Goal: Task Accomplishment & Management: Use online tool/utility

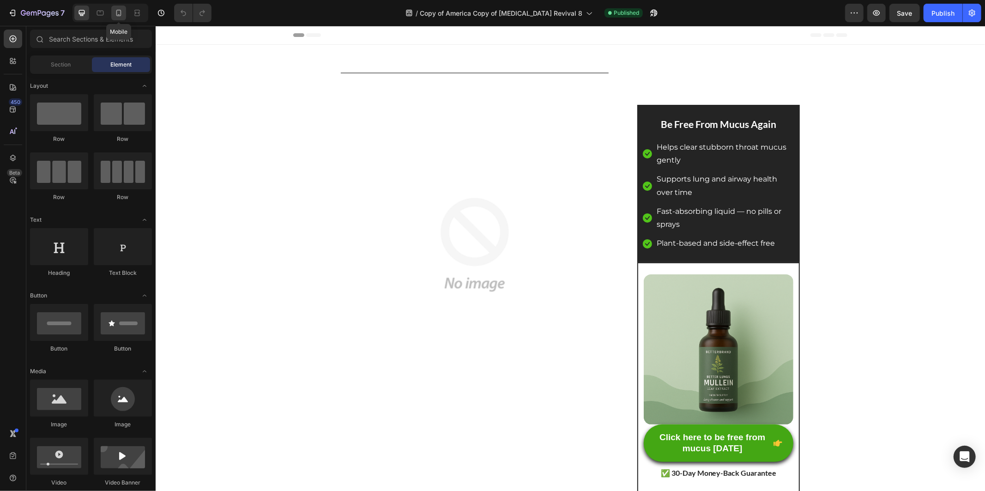
click at [122, 10] on icon at bounding box center [118, 12] width 9 height 9
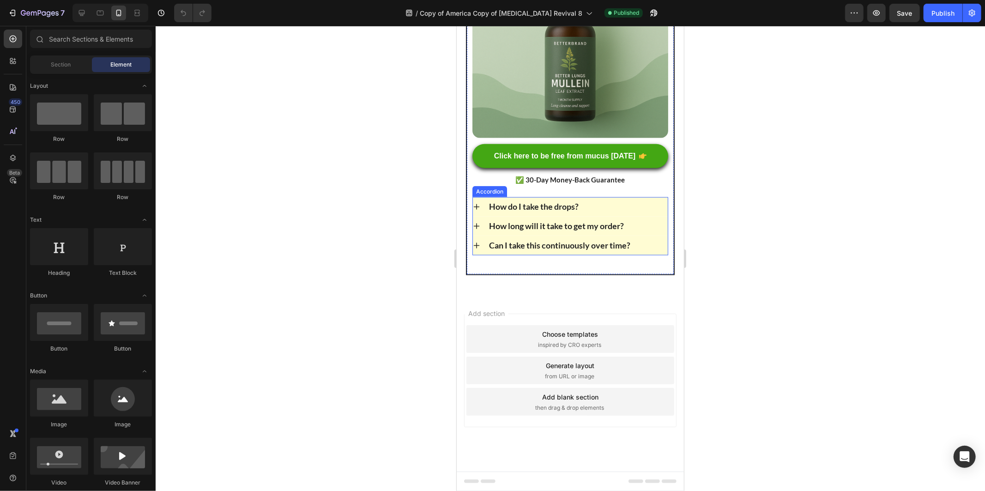
scroll to position [6960, 0]
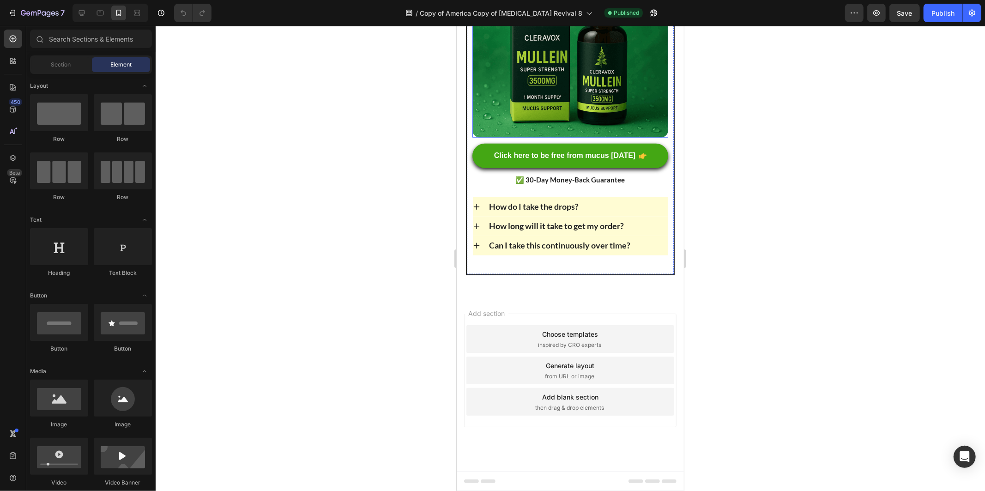
click at [566, 137] on img at bounding box center [570, 39] width 196 height 196
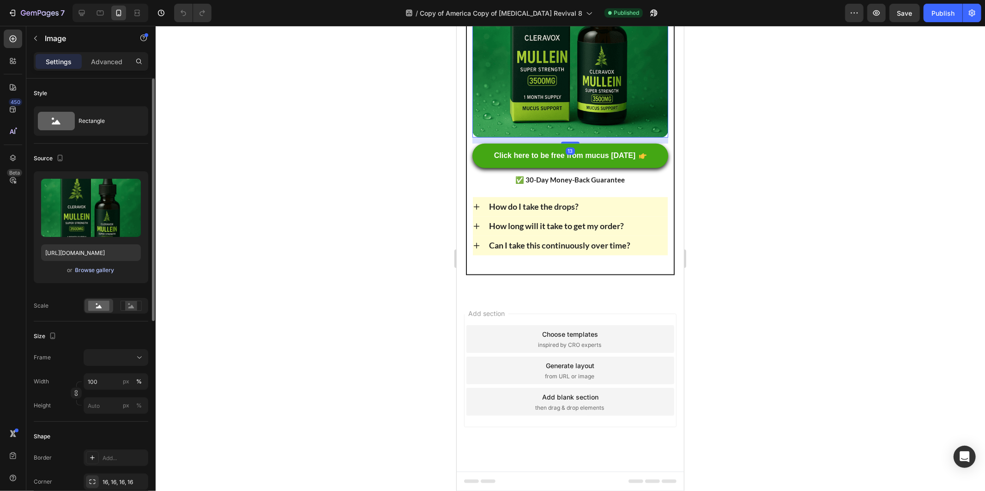
click at [88, 269] on div "Browse gallery" at bounding box center [94, 270] width 39 height 8
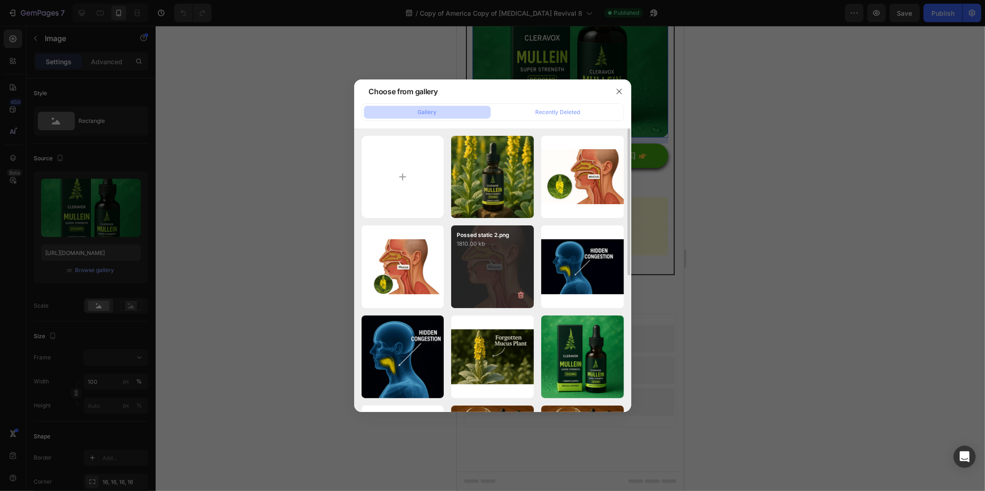
drag, startPoint x: 484, startPoint y: 183, endPoint x: 516, endPoint y: 266, distance: 88.6
click at [0, 0] on div "PDP 1 (1) (2).png 133.52 kb" at bounding box center [0, 0] width 0 height 0
type input "[URL][DOMAIN_NAME]"
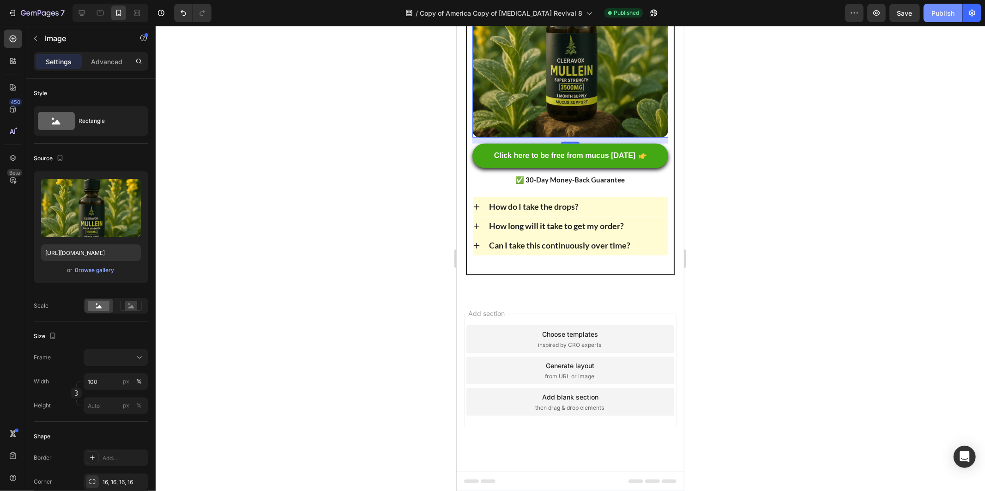
click at [939, 19] on button "Publish" at bounding box center [943, 13] width 39 height 18
click at [736, 255] on div at bounding box center [570, 258] width 829 height 465
click at [514, 137] on img at bounding box center [570, 39] width 196 height 196
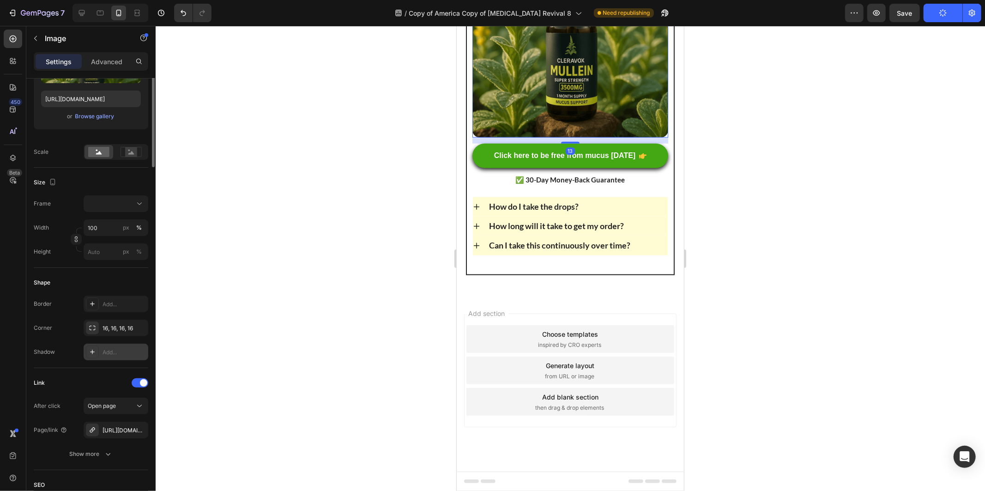
scroll to position [0, 0]
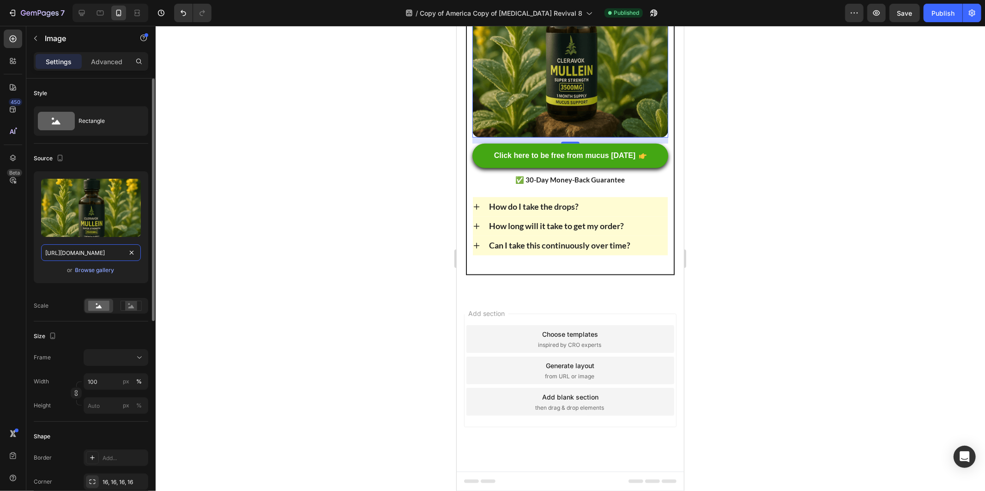
click at [105, 247] on input "[URL][DOMAIN_NAME]" at bounding box center [91, 252] width 100 height 17
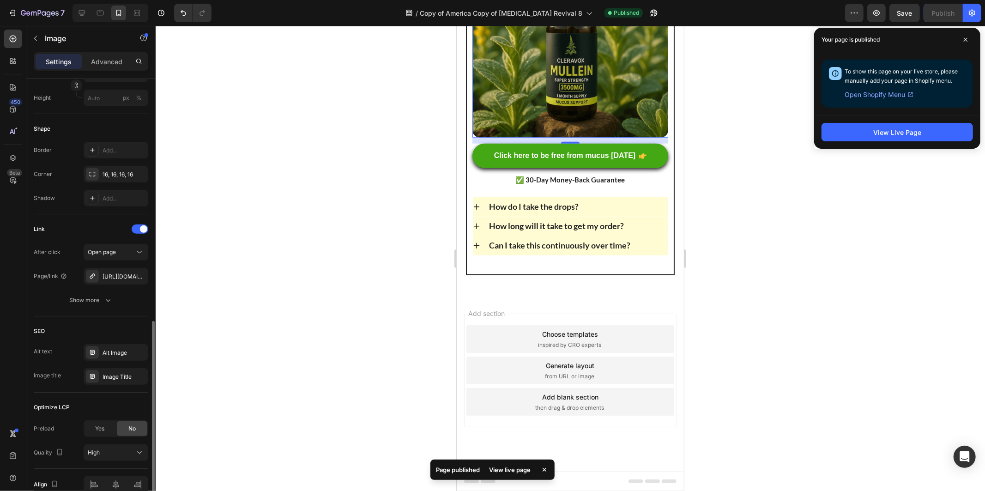
scroll to position [354, 0]
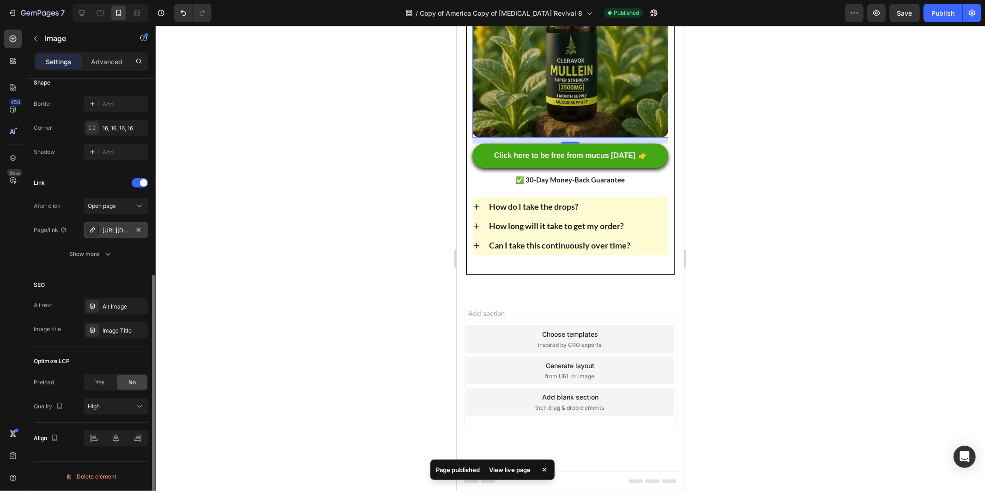
click at [114, 234] on div "[URL][DOMAIN_NAME]" at bounding box center [116, 230] width 65 height 17
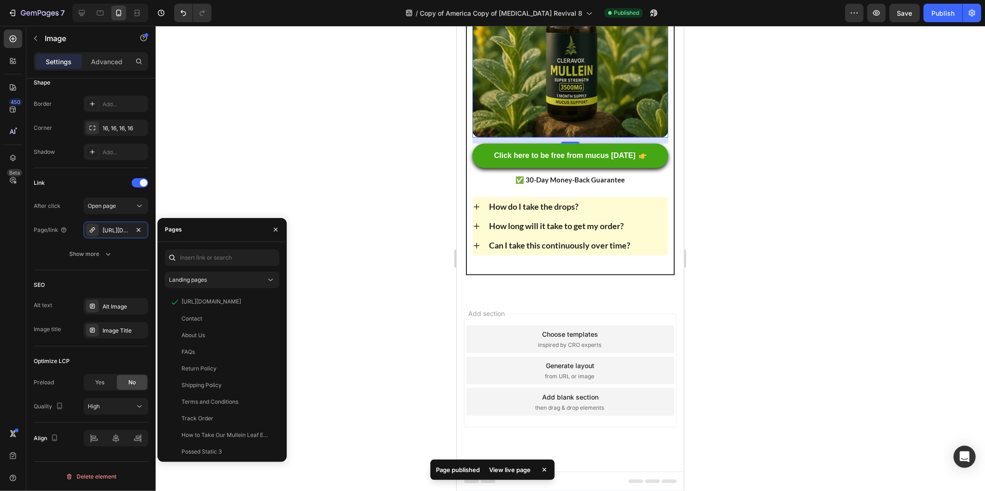
click at [368, 220] on div at bounding box center [570, 258] width 829 height 465
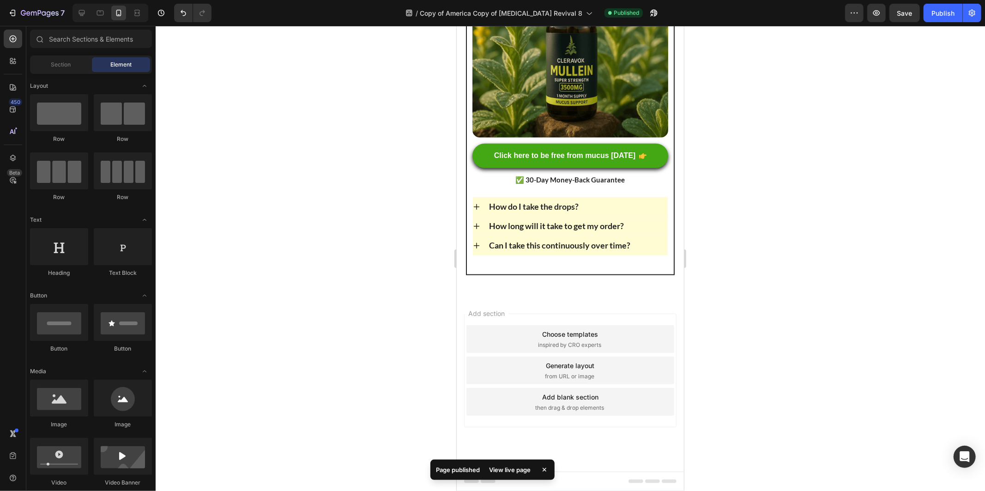
click at [783, 211] on div at bounding box center [570, 258] width 829 height 465
